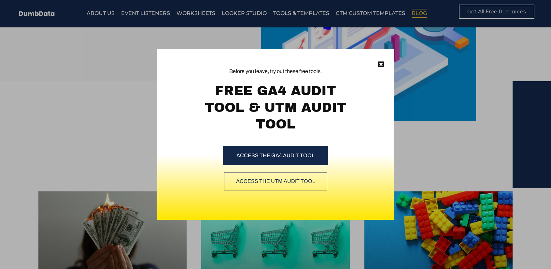
scroll to position [3785, 0]
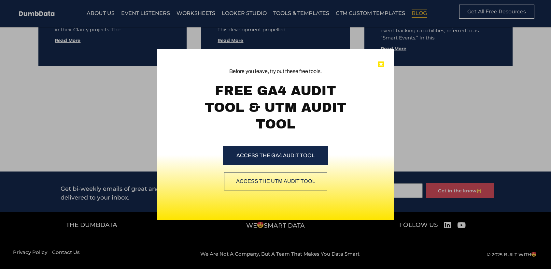
click at [380, 65] on icon at bounding box center [381, 64] width 7 height 7
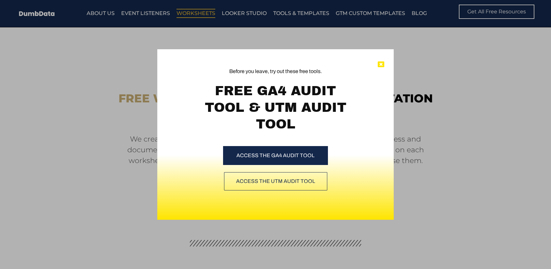
click at [384, 63] on div "Before you leave, try out these free tools. FREE GA4 AUDIT TOOL & UTM AUDIT TOO…" at bounding box center [275, 134] width 236 height 170
click at [383, 63] on icon at bounding box center [381, 64] width 7 height 7
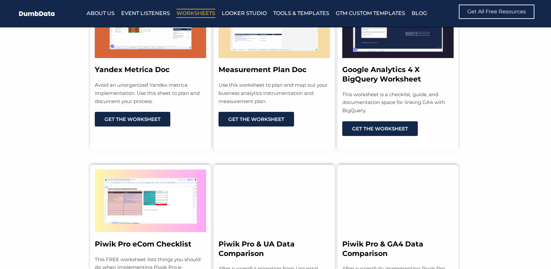
scroll to position [1660, 0]
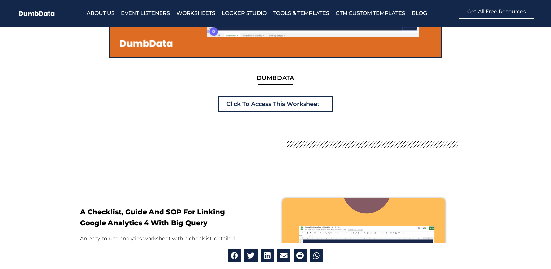
scroll to position [260, 0]
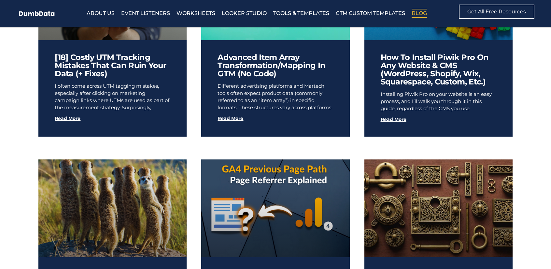
scroll to position [358, 0]
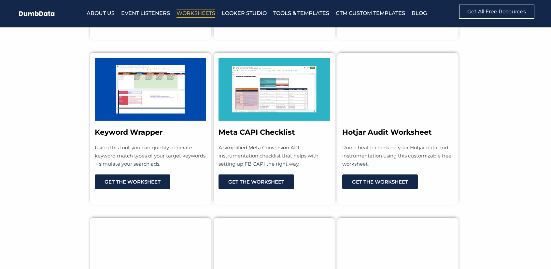
scroll to position [1595, 0]
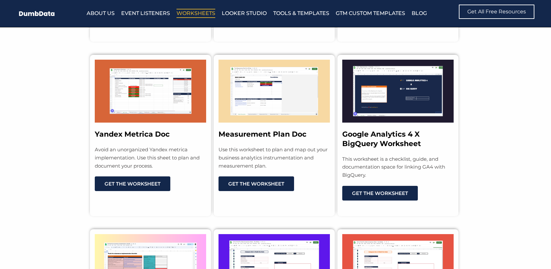
click at [504, 125] on section "Yandex Metrica Doc Avoid an unorganized Yandex metrica implementation. Use this…" at bounding box center [275, 129] width 551 height 174
click at [491, 132] on section "Yandex Metrica Doc Avoid an unorganized Yandex metrica implementation. Use this…" at bounding box center [275, 129] width 551 height 174
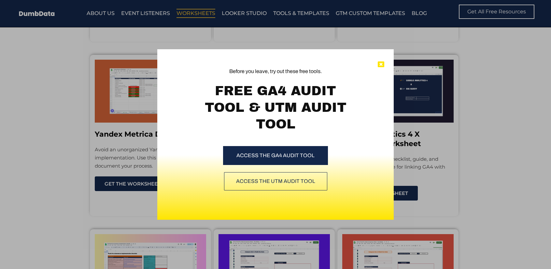
click at [383, 64] on icon at bounding box center [381, 64] width 7 height 7
